Goal: Information Seeking & Learning: Learn about a topic

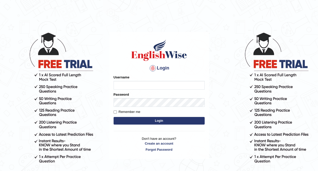
type input "0416031414"
click at [158, 121] on button "Login" at bounding box center [159, 121] width 91 height 8
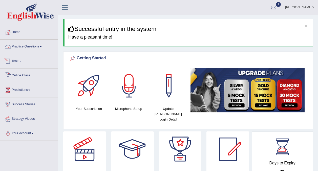
click at [17, 73] on link "Online Class" at bounding box center [29, 74] width 58 height 13
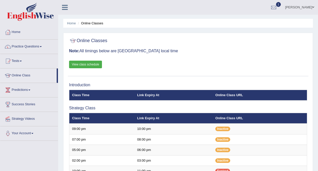
click at [83, 66] on link "View class schedule" at bounding box center [85, 65] width 33 height 8
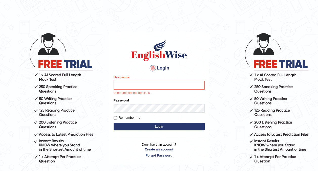
click at [140, 82] on input "Username" at bounding box center [159, 85] width 91 height 9
type input "0416031414"
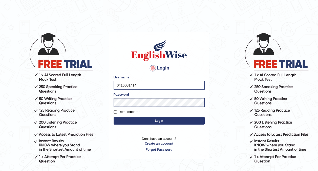
click at [143, 122] on button "Login" at bounding box center [159, 121] width 91 height 8
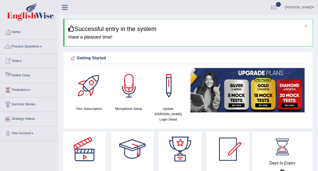
click at [14, 74] on link "Online Class" at bounding box center [29, 74] width 58 height 13
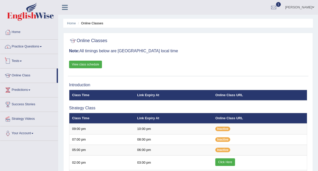
scroll to position [56, 0]
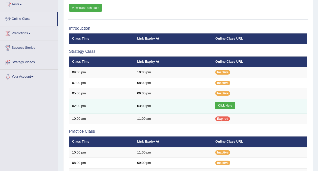
click at [224, 104] on link "Click Here" at bounding box center [226, 106] width 20 height 8
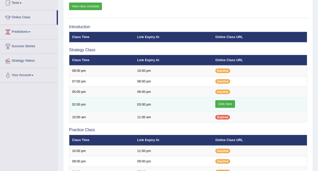
click at [224, 104] on link "Click Here" at bounding box center [226, 104] width 20 height 8
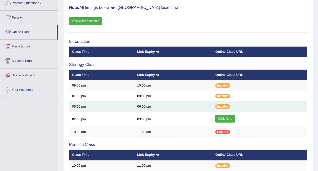
scroll to position [41, 0]
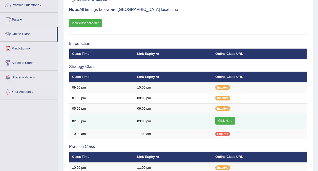
click at [222, 120] on link "Click Here" at bounding box center [226, 121] width 20 height 8
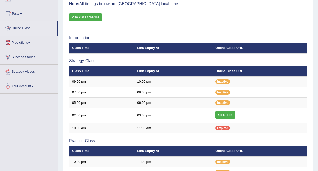
scroll to position [0, 0]
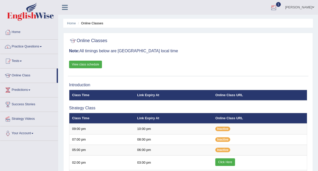
click at [278, 7] on div at bounding box center [274, 8] width 8 height 8
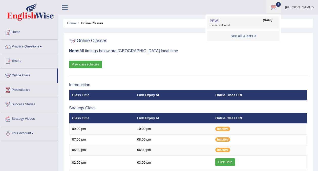
click at [233, 24] on span "Exam evaluated" at bounding box center [243, 25] width 67 height 4
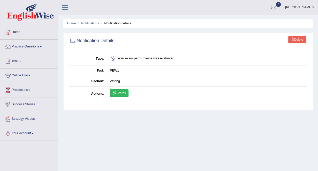
click at [119, 92] on link "Scores" at bounding box center [119, 93] width 19 height 8
click at [19, 74] on link "Online Class" at bounding box center [29, 74] width 58 height 13
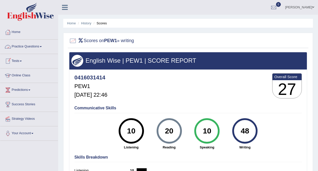
click at [17, 35] on link "Home" at bounding box center [29, 31] width 58 height 13
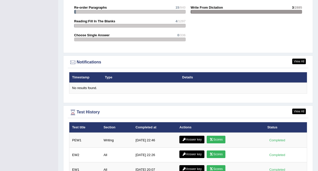
scroll to position [651, 0]
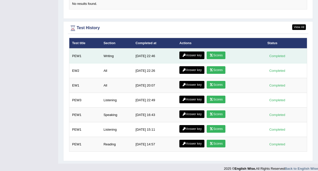
click at [189, 51] on link "Answer key" at bounding box center [192, 55] width 25 height 8
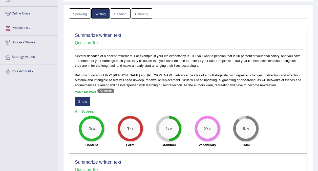
scroll to position [64, 0]
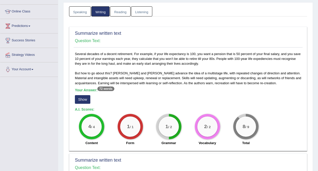
click at [81, 98] on button "Show" at bounding box center [82, 99] width 15 height 9
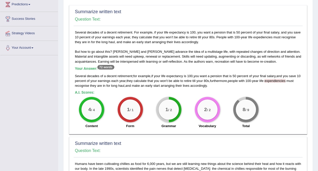
scroll to position [86, 0]
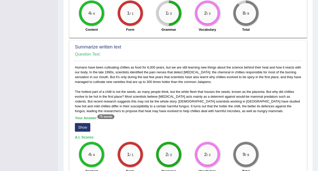
click at [170, 146] on div "2 / 2" at bounding box center [169, 154] width 20 height 20
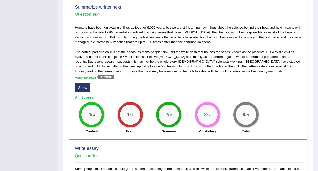
scroll to position [222, 0]
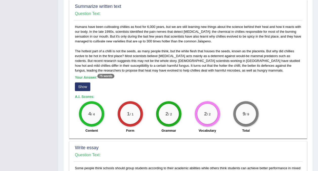
click at [83, 87] on button "Show" at bounding box center [82, 86] width 15 height 9
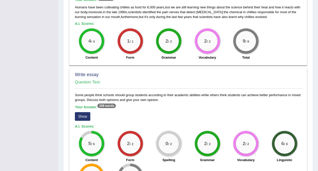
scroll to position [353, 0]
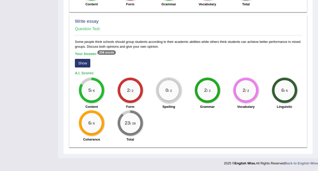
click at [83, 66] on button "Show" at bounding box center [82, 63] width 15 height 9
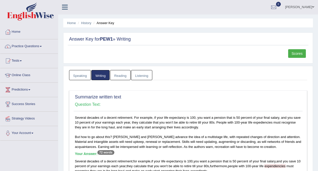
scroll to position [0, 0]
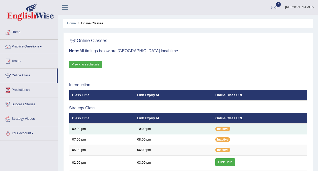
scroll to position [57, 0]
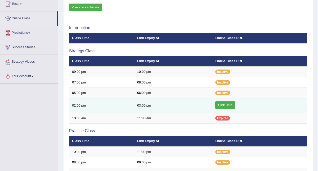
click at [224, 105] on link "Click Here" at bounding box center [226, 105] width 20 height 8
click at [223, 104] on link "Click Here" at bounding box center [226, 105] width 20 height 8
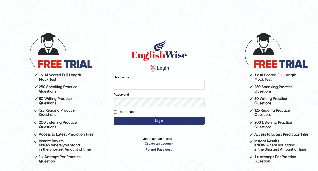
type input "0416031414"
click at [138, 123] on button "Login" at bounding box center [159, 121] width 91 height 8
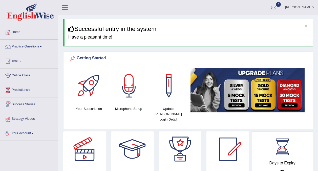
click at [17, 76] on link "Online Class" at bounding box center [29, 74] width 58 height 13
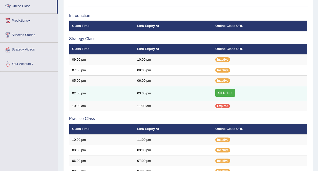
click at [231, 93] on link "Click Here" at bounding box center [226, 93] width 20 height 8
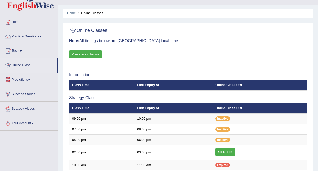
scroll to position [10, 0]
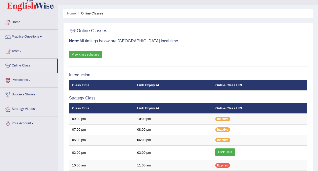
click at [94, 53] on link "View class schedule" at bounding box center [85, 55] width 33 height 8
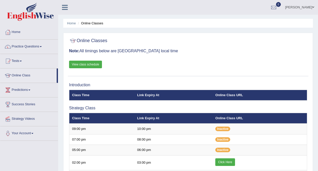
click at [95, 63] on link "View class schedule" at bounding box center [85, 65] width 33 height 8
click at [21, 49] on link "Practice Questions" at bounding box center [29, 46] width 58 height 13
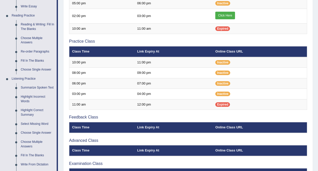
scroll to position [147, 0]
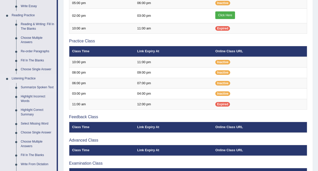
click at [30, 88] on link "Summarize Spoken Text" at bounding box center [37, 87] width 38 height 9
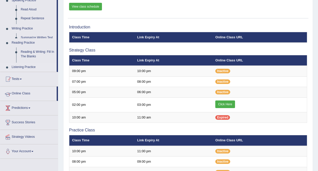
scroll to position [63, 0]
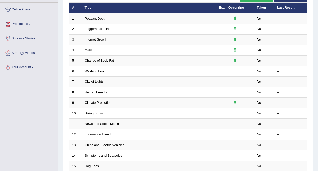
scroll to position [66, 0]
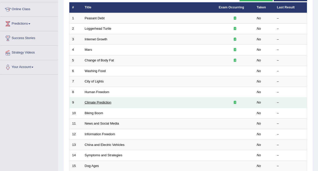
click at [94, 103] on link "Climate Prediction" at bounding box center [98, 102] width 27 height 4
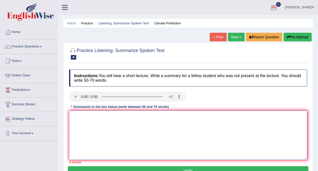
click at [74, 114] on textarea at bounding box center [188, 134] width 238 height 49
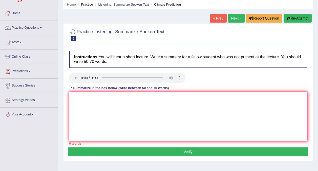
scroll to position [19, 0]
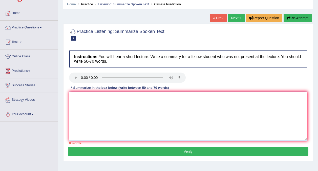
click at [78, 98] on textarea at bounding box center [188, 115] width 238 height 49
paste textarea "provided a comprehensive overview of Global Warming, highlighting several ideas…"
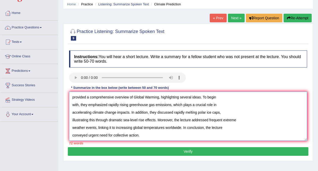
click at [72, 98] on textarea "provided a comprehensive overview of Global Warming, highlighting several ideas…" at bounding box center [188, 115] width 238 height 49
click at [144, 136] on textarea "The lecture provided a comprehensive overview of Global Warming, highlighting s…" at bounding box center [188, 115] width 238 height 49
click at [89, 98] on textarea "The lecture provided a comprehensive overview of Global Warming, highlighting s…" at bounding box center [188, 115] width 238 height 49
click at [144, 134] on textarea "The speaker provided a comprehensive overview of Global Warming, highlighting s…" at bounding box center [188, 115] width 238 height 49
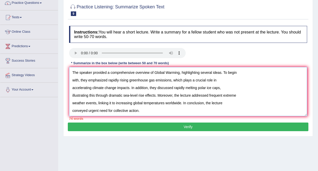
scroll to position [44, 0]
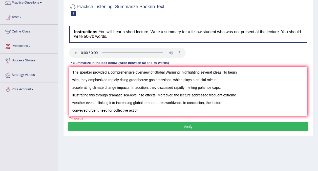
type textarea "The speaker provided a comprehensive overview of Global Warming, highlighting s…"
click at [194, 124] on button "Verify" at bounding box center [188, 126] width 241 height 9
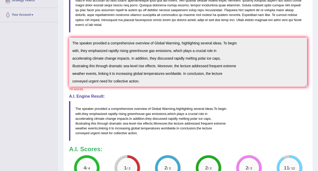
scroll to position [118, 0]
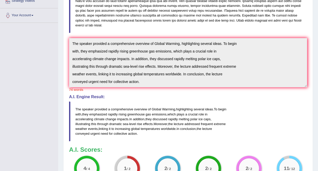
click at [217, 106] on blockquote "The speaker provided a comprehensive overview of Global Warming , highlighting …" at bounding box center [188, 121] width 238 height 40
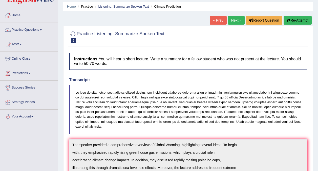
scroll to position [16, 0]
click at [293, 17] on button "Re-Attempt" at bounding box center [298, 20] width 28 height 9
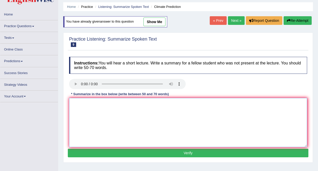
click at [90, 107] on textarea at bounding box center [188, 122] width 238 height 49
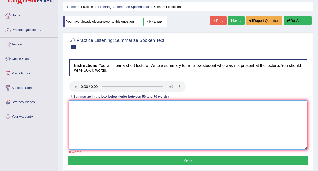
paste textarea "provided a comprehensive overview of Global Warming, highlighting several ideas…"
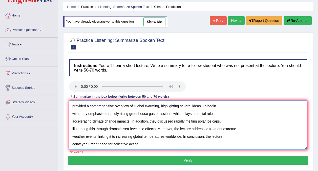
click at [72, 106] on textarea "provided a comprehensive overview of Global Warming, highlighting several ideas…" at bounding box center [188, 124] width 238 height 49
click at [143, 148] on textarea "The speaker provided a comprehensive overview of Global Warming, highlighting s…" at bounding box center [188, 124] width 238 height 49
click at [109, 106] on textarea "The speaker provided a comprehensive overview of Global Warming, highlighting s…" at bounding box center [188, 124] width 238 height 49
click at [119, 113] on textarea "The speaker provided comprehensive overview of Global Warming, highlighting sev…" at bounding box center [188, 124] width 238 height 49
click at [143, 146] on textarea "The speaker provided comprehensive overview of Global Warming, highlighting sev…" at bounding box center [188, 124] width 238 height 49
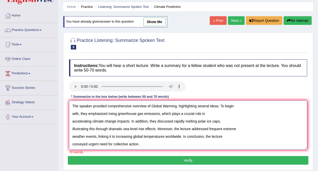
click at [185, 122] on textarea "The speaker provided comprehensive overview of Global Warming, highlighting sev…" at bounding box center [188, 124] width 238 height 49
click at [147, 143] on textarea "The speaker provided comprehensive overview of Global Warming, highlighting sev…" at bounding box center [188, 124] width 238 height 49
click at [124, 128] on textarea "The speaker provided comprehensive overview of Global Warming, highlighting sev…" at bounding box center [188, 124] width 238 height 49
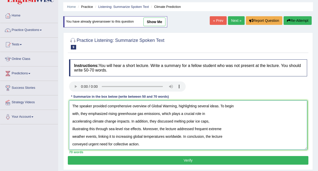
type textarea "The speaker provided comprehensive overview of Global Warming, highlighting sev…"
click at [116, 152] on div "70 words" at bounding box center [188, 151] width 238 height 5
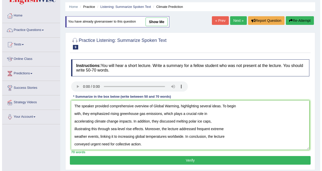
scroll to position [38, 0]
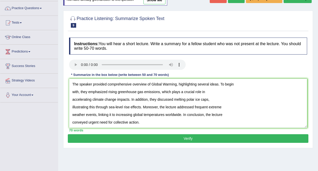
click at [156, 158] on div "Home Practice Listening: Summarize Spoken Text Climate Prediction You have alre…" at bounding box center [188, 88] width 260 height 253
click at [178, 140] on button "Verify" at bounding box center [188, 138] width 241 height 9
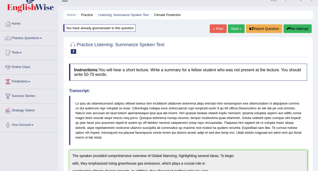
scroll to position [10, 0]
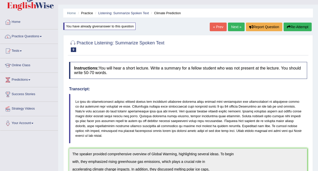
click at [234, 28] on link "Next »" at bounding box center [236, 27] width 17 height 9
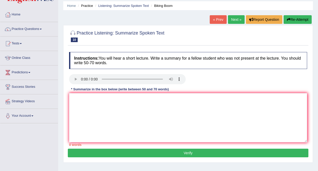
scroll to position [18, 0]
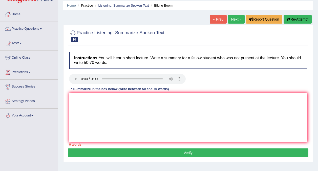
click at [79, 101] on textarea at bounding box center [188, 117] width 238 height 49
paste textarea "The lecture provided a comprehensive overview of [main topic], highlighting sev…"
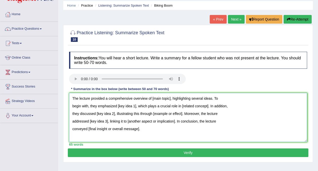
click at [171, 99] on textarea "The lecture provided a comprehensive overview of [main topic], highlighting sev…" at bounding box center [188, 117] width 238 height 49
click at [136, 107] on textarea "The lecture provided a comprehensive overview of biking in the United States an…" at bounding box center [188, 117] width 238 height 49
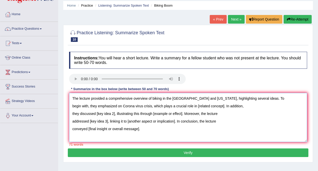
click at [136, 106] on textarea "The lecture provided a comprehensive overview of biking in the United States an…" at bounding box center [188, 117] width 238 height 49
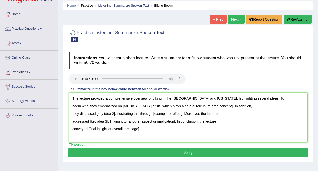
click at [152, 106] on textarea "The lecture provided a comprehensive overview of biking in the United States an…" at bounding box center [188, 117] width 238 height 49
click at [159, 129] on textarea "The lecture provided a comprehensive overview of biking in the United States an…" at bounding box center [188, 117] width 238 height 49
click at [223, 106] on textarea "The lecture provided a comprehensive overview of biking in the United States an…" at bounding box center [188, 117] width 238 height 49
click at [115, 113] on textarea "The lecture provided a comprehensive overview of biking in the United States an…" at bounding box center [188, 117] width 238 height 49
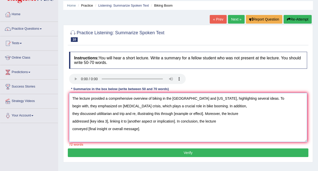
click at [119, 113] on textarea "The lecture provided a comprehensive overview of biking in the United States an…" at bounding box center [188, 117] width 238 height 49
click at [129, 114] on textarea "The lecture provided a comprehensive overview of biking in the United States an…" at bounding box center [188, 117] width 238 height 49
click at [119, 114] on textarea "The lecture provided a comprehensive overview of biking in the United States an…" at bounding box center [188, 117] width 238 height 49
click at [131, 113] on textarea "The lecture provided a comprehensive overview of biking in the United States an…" at bounding box center [188, 117] width 238 height 49
click at [142, 128] on textarea "The lecture provided a comprehensive overview of biking in the United States an…" at bounding box center [188, 117] width 238 height 49
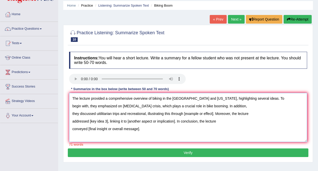
click at [147, 113] on textarea "The lecture provided a comprehensive overview of biking in the United States an…" at bounding box center [188, 117] width 238 height 49
click at [148, 128] on textarea "The lecture provided a comprehensive overview of biking in the United States an…" at bounding box center [188, 117] width 238 height 49
click at [229, 113] on textarea "The lecture provided a comprehensive overview of biking in the United States an…" at bounding box center [188, 117] width 238 height 49
click at [221, 120] on textarea "The lecture provided a comprehensive overview of biking in the United States an…" at bounding box center [188, 117] width 238 height 49
click at [107, 122] on textarea "The lecture provided a comprehensive overview of biking in the United States an…" at bounding box center [188, 117] width 238 height 49
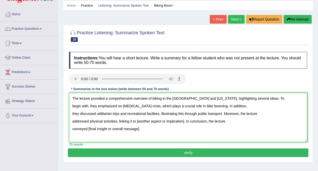
drag, startPoint x: 185, startPoint y: 121, endPoint x: 138, endPoint y: 121, distance: 47.6
click at [138, 121] on textarea "The lecture provided a comprehensive overview of biking in the United States an…" at bounding box center [188, 117] width 238 height 49
click at [146, 122] on textarea "The lecture provided a comprehensive overview of biking in the United States an…" at bounding box center [188, 117] width 238 height 49
click at [216, 120] on textarea "The lecture provided a comprehensive overview of biking in the United States an…" at bounding box center [188, 117] width 238 height 49
drag, startPoint x: 139, startPoint y: 129, endPoint x: 88, endPoint y: 126, distance: 51.5
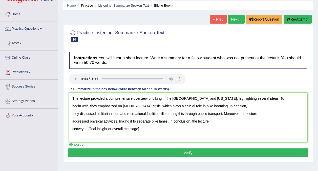
click at [88, 126] on textarea "The lecture provided a comprehensive overview of biking in the United States an…" at bounding box center [188, 117] width 238 height 49
click at [146, 129] on textarea "The lecture provided a comprehensive overview of biking in the United States an…" at bounding box center [188, 117] width 238 height 49
type textarea "The lecture provided a comprehensive overview of biking in the United States an…"
click at [166, 151] on button "Verify" at bounding box center [188, 152] width 241 height 9
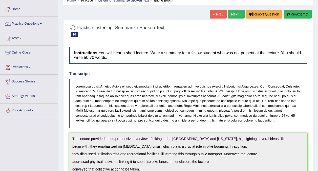
scroll to position [0, 0]
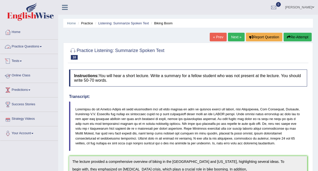
click at [31, 48] on link "Practice Questions" at bounding box center [29, 46] width 58 height 13
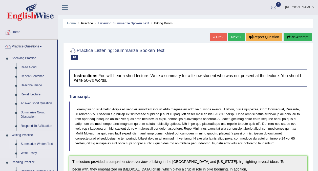
click at [53, 145] on link "Summarize Written Text" at bounding box center [37, 143] width 38 height 9
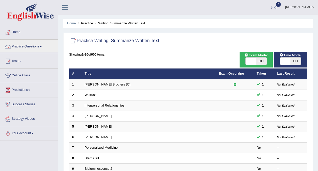
click at [33, 47] on link "Practice Questions" at bounding box center [29, 46] width 58 height 13
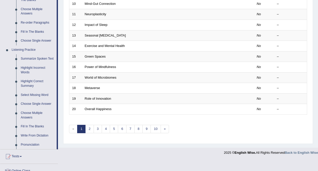
scroll to position [175, 0]
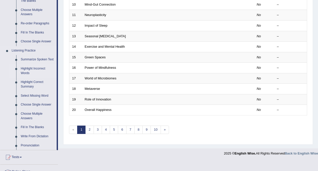
click at [37, 70] on link "Highlight Incorrect Words" at bounding box center [37, 70] width 38 height 13
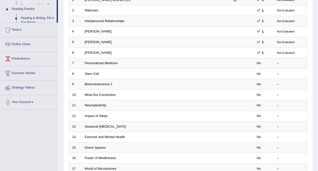
scroll to position [67, 0]
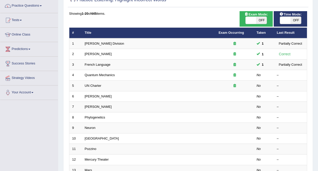
scroll to position [41, 0]
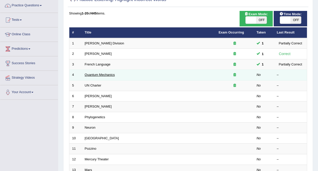
click at [107, 74] on link "Quantum Mechanics" at bounding box center [100, 75] width 30 height 4
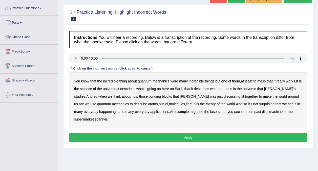
scroll to position [39, 0]
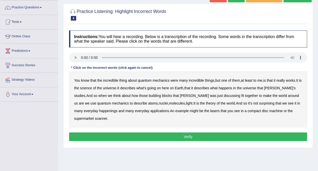
click at [91, 88] on b "science" at bounding box center [86, 88] width 12 height 4
click at [224, 96] on b "discussing" at bounding box center [232, 95] width 16 height 4
click at [103, 110] on b "happenings" at bounding box center [108, 111] width 18 height 4
click at [270, 111] on b "machine" at bounding box center [276, 111] width 13 height 4
click at [189, 135] on button "Verify" at bounding box center [188, 136] width 238 height 9
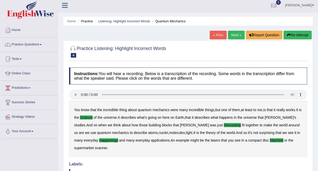
scroll to position [2, 0]
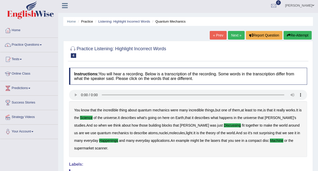
click at [233, 36] on link "Next »" at bounding box center [236, 35] width 17 height 9
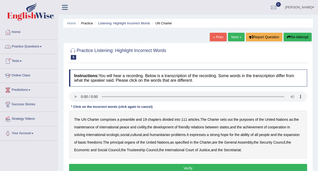
click at [26, 47] on link "Practice Questions" at bounding box center [29, 46] width 58 height 13
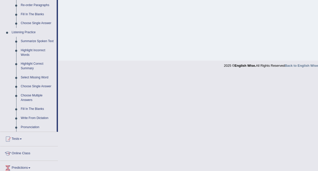
scroll to position [193, 0]
click at [31, 108] on link "Fill In The Blanks" at bounding box center [37, 108] width 38 height 9
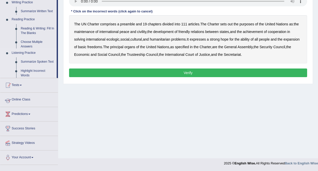
scroll to position [56, 0]
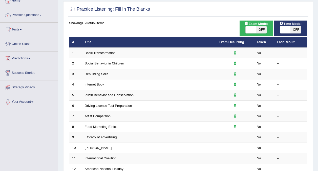
scroll to position [32, 0]
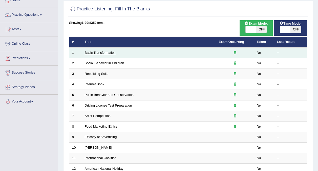
click at [94, 52] on link "Basic Transformation" at bounding box center [100, 53] width 31 height 4
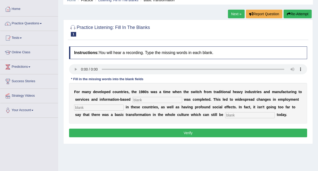
scroll to position [26, 0]
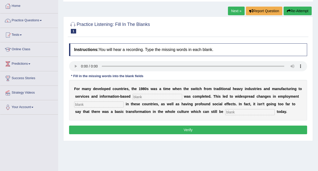
click at [139, 95] on input "text" at bounding box center [158, 97] width 50 height 6
type input "egp"
click at [100, 102] on input "text" at bounding box center [99, 104] width 50 height 6
type input "patterns"
click at [225, 111] on input "text" at bounding box center [250, 112] width 50 height 6
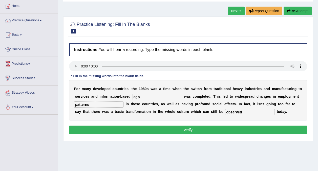
type input "observed"
click at [139, 98] on input "egp" at bounding box center [158, 97] width 50 height 6
type input "e"
type input "enterprised"
click at [201, 128] on button "Verify" at bounding box center [188, 129] width 238 height 9
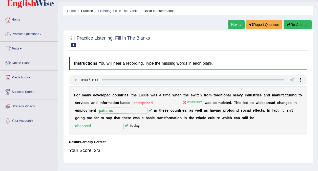
scroll to position [12, 0]
click at [236, 23] on link "Next »" at bounding box center [236, 25] width 17 height 9
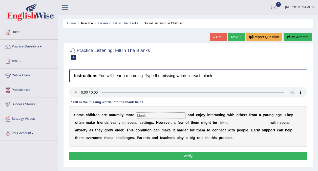
scroll to position [9, 0]
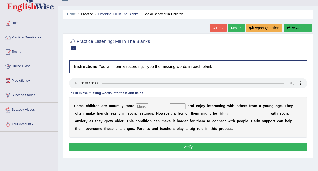
click at [136, 106] on input "text" at bounding box center [161, 106] width 50 height 6
type input "socialble"
click at [219, 111] on input "text" at bounding box center [244, 114] width 50 height 6
type input "di"
click at [148, 107] on input "socialble" at bounding box center [161, 106] width 50 height 6
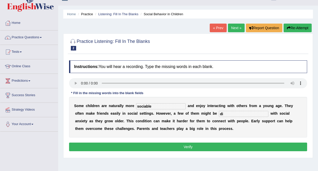
type input "sociable"
click at [219, 113] on input "di" at bounding box center [244, 114] width 50 height 6
type input "d"
click at [195, 132] on div "S o m e c h i l d r e n a r e n a t u r a l l y m o r e sociable a n d e n j o …" at bounding box center [188, 117] width 238 height 41
click at [219, 113] on input "diagonosed" at bounding box center [244, 114] width 50 height 6
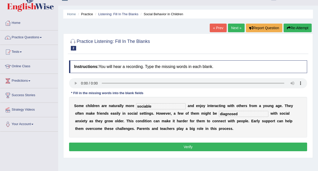
click at [222, 126] on div "S o m e c h i l d r e n a r e n a t u r a l l y m o r e sociable a n d e n j o …" at bounding box center [188, 117] width 238 height 41
click at [219, 114] on input "diagnosed" at bounding box center [244, 114] width 50 height 6
type input "diagnose"
click at [200, 129] on div "S o m e c h i l d r e n a r e n a t u r a l l y m o r e sociable a n d e n j o …" at bounding box center [188, 117] width 238 height 41
click at [184, 146] on button "Verify" at bounding box center [188, 146] width 238 height 9
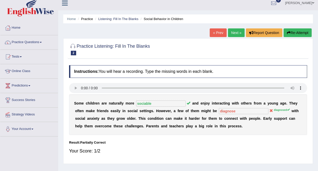
scroll to position [0, 0]
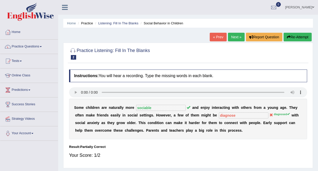
click at [173, 133] on div "S o m e c h i l d r e n a r e n a t u r a l l y m o r e sociable a n d e n j o …" at bounding box center [188, 119] width 238 height 41
click at [174, 142] on div "Instructions: You will hear a recording. Type the missing words in each blank. …" at bounding box center [188, 116] width 241 height 98
click at [33, 45] on link "Practice Questions" at bounding box center [29, 46] width 58 height 13
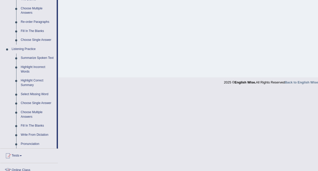
scroll to position [177, 0]
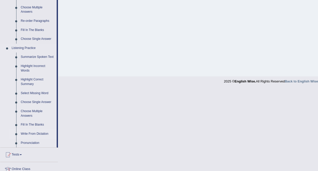
click at [28, 133] on link "Write From Dictation" at bounding box center [37, 133] width 38 height 9
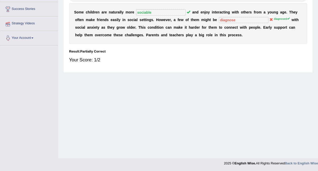
scroll to position [67, 0]
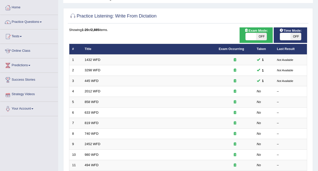
scroll to position [31, 0]
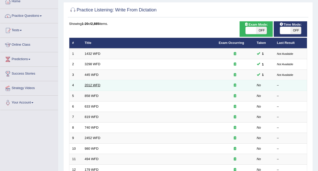
click at [88, 84] on link "2012 WFD" at bounding box center [93, 85] width 16 height 4
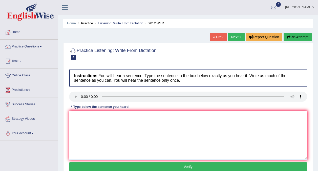
click at [72, 127] on textarea at bounding box center [188, 134] width 238 height 49
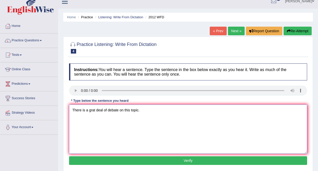
click at [92, 110] on textarea "There is a grat deal of debate on this topic." at bounding box center [188, 128] width 238 height 49
click at [144, 110] on textarea "There is a great deal of debate on this topic." at bounding box center [188, 128] width 238 height 49
click at [148, 120] on textarea "There is a great deal of debate on this topic." at bounding box center [188, 128] width 238 height 49
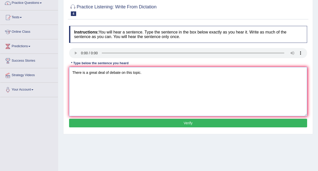
scroll to position [44, 0]
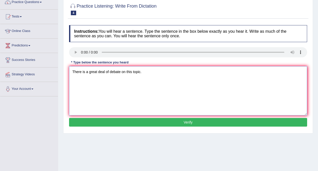
type textarea "There is a great deal of debate on this topic."
click at [174, 122] on button "Verify" at bounding box center [188, 122] width 238 height 9
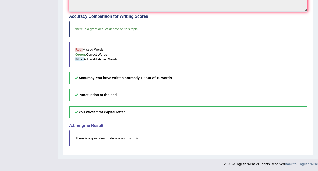
scroll to position [0, 0]
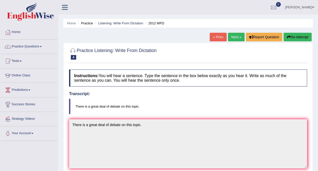
click at [190, 109] on blockquote "There is a great deal of debate on this topic." at bounding box center [188, 106] width 238 height 15
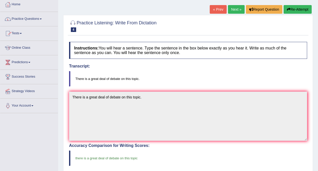
click at [35, 19] on link "Practice Questions" at bounding box center [29, 18] width 58 height 13
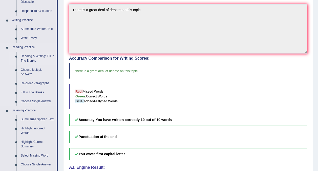
scroll to position [115, 0]
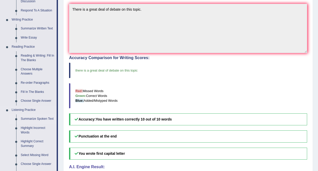
click at [34, 119] on link "Summarize Spoken Text" at bounding box center [37, 118] width 38 height 9
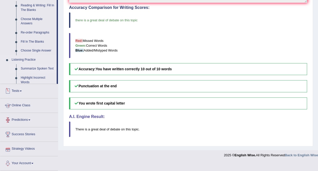
scroll to position [159, 0]
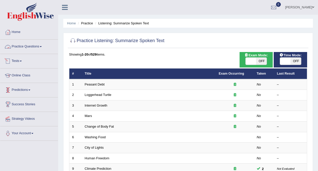
click at [16, 61] on link "Tests" at bounding box center [29, 60] width 58 height 13
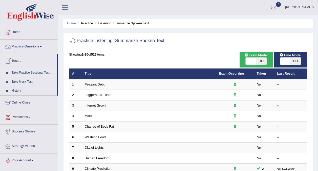
click at [24, 75] on link "Take Practice Sectional Test" at bounding box center [32, 72] width 47 height 9
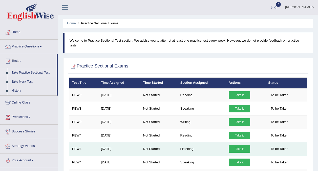
click at [236, 145] on link "Take it" at bounding box center [240, 149] width 22 height 8
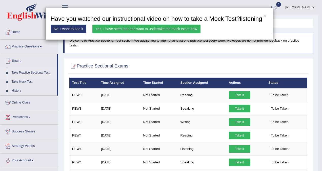
click at [127, 30] on link "Yes, I have seen that and want to undertake the mock exam now" at bounding box center [146, 29] width 108 height 9
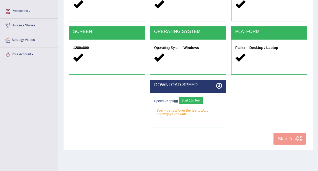
scroll to position [79, 0]
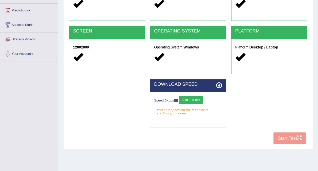
click at [192, 100] on button "Start 10s Test" at bounding box center [191, 100] width 24 height 8
click at [192, 100] on button "Start 10s Test" at bounding box center [197, 100] width 24 height 8
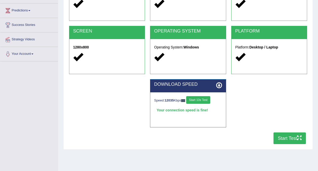
click at [285, 136] on button "Start Test" at bounding box center [290, 138] width 32 height 12
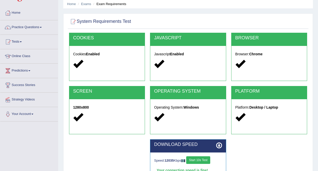
scroll to position [0, 0]
